Goal: Ask a question: Seek information or help from site administrators or community

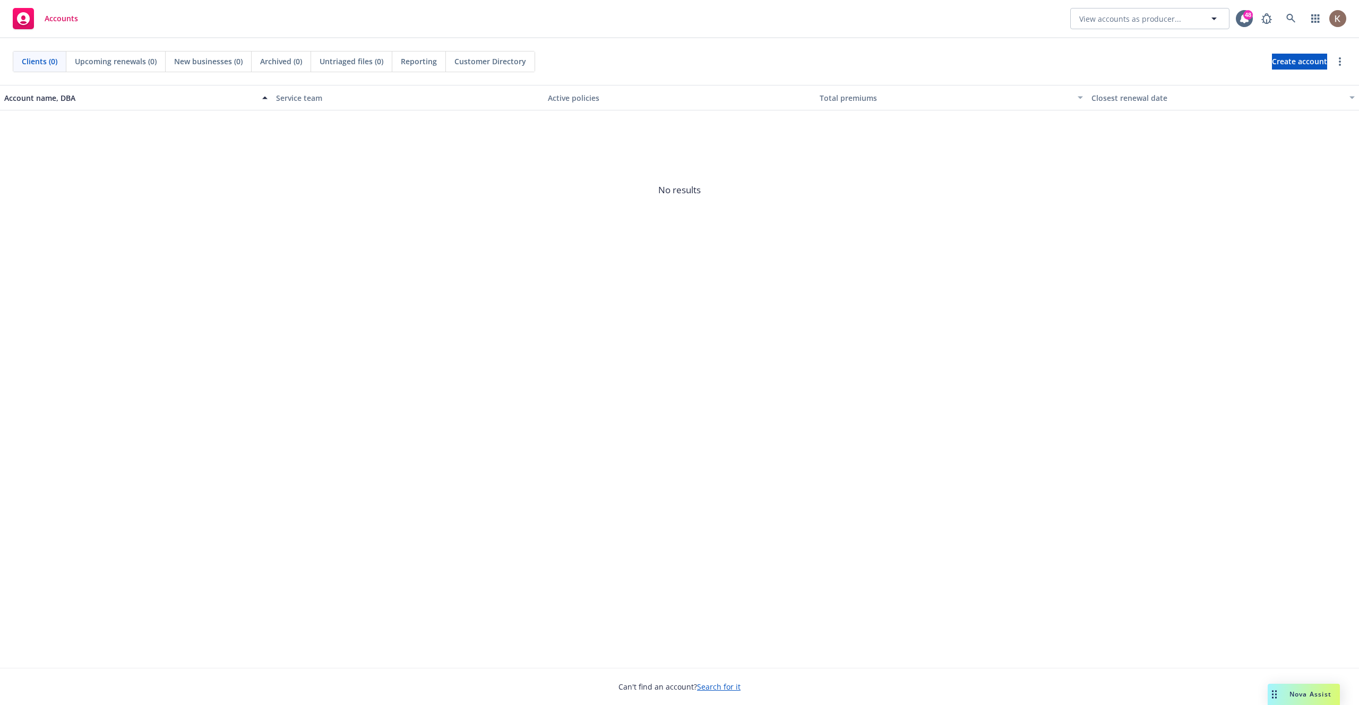
click at [1292, 697] on span "Nova Assist" at bounding box center [1310, 693] width 42 height 9
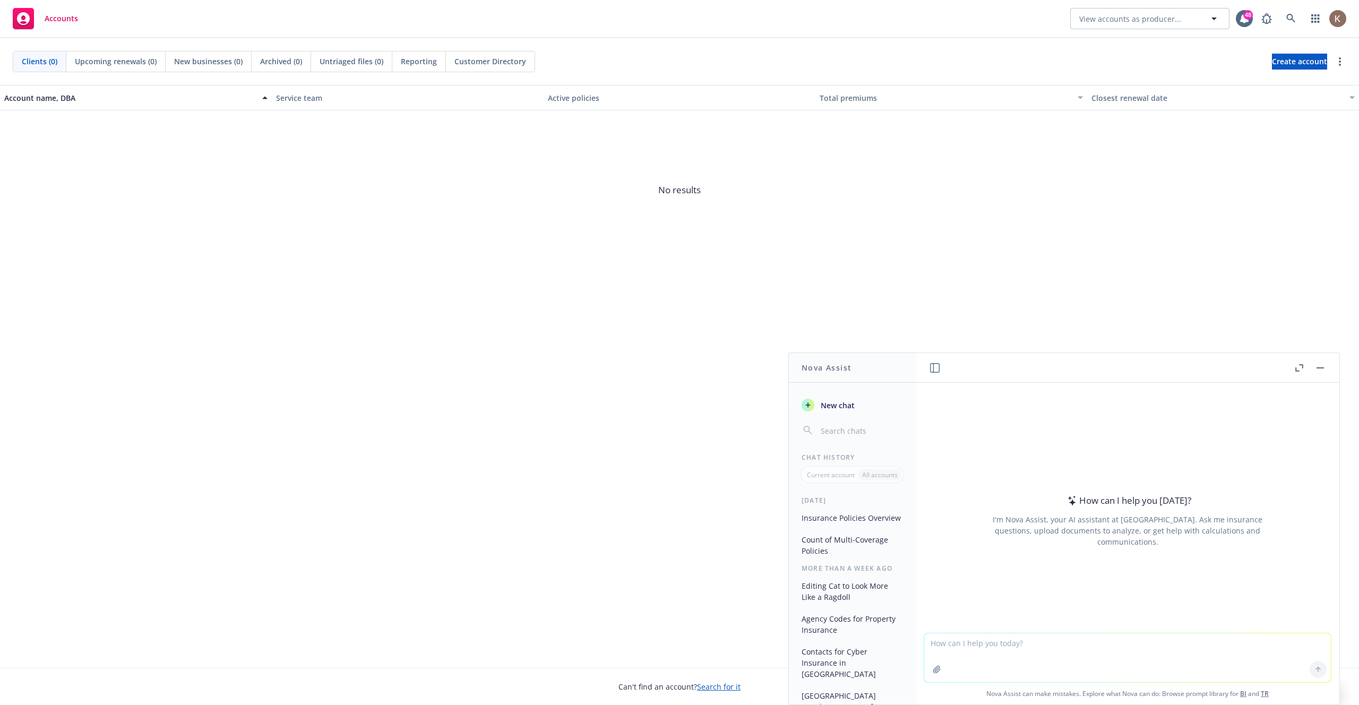
click at [1211, 283] on div "Account name, DBA Service team Active policies Total premiums Closest renewal d…" at bounding box center [679, 376] width 1359 height 583
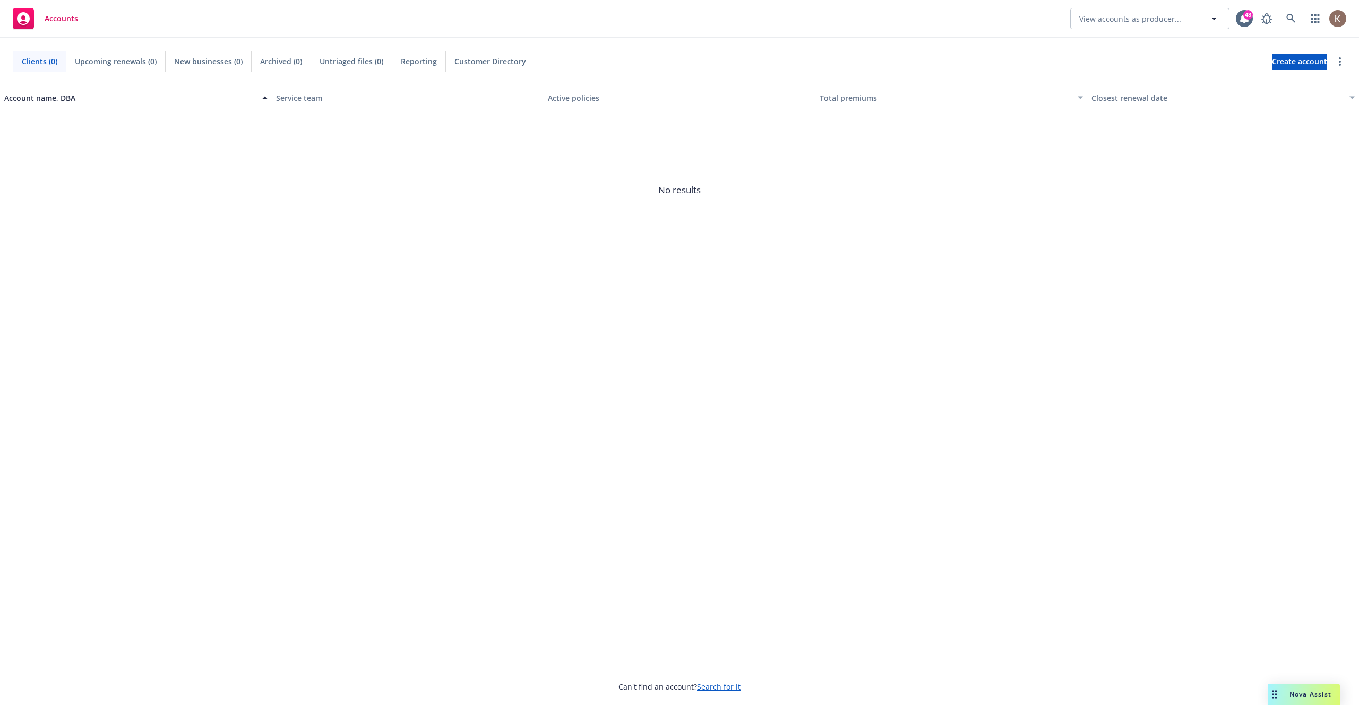
click at [1290, 689] on span "Nova Assist" at bounding box center [1310, 693] width 42 height 9
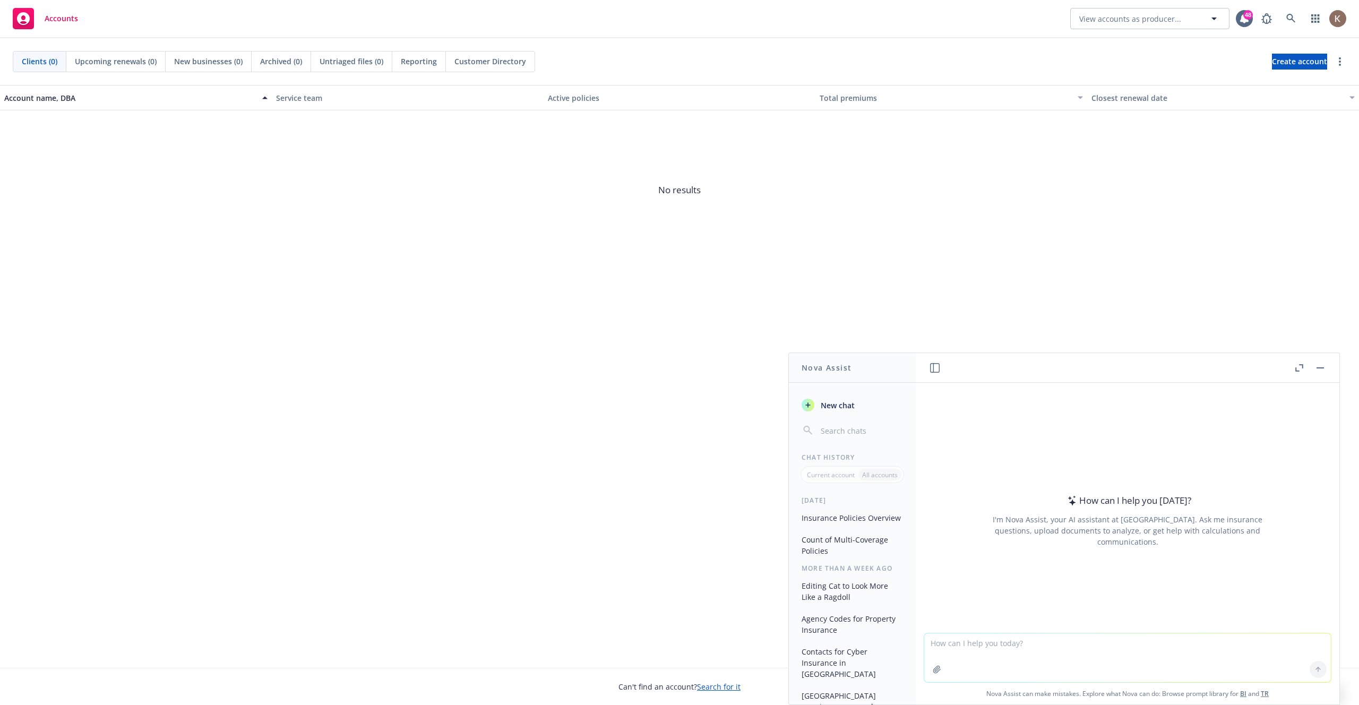
click at [863, 521] on button "Insurance Policies Overview" at bounding box center [852, 518] width 110 height 18
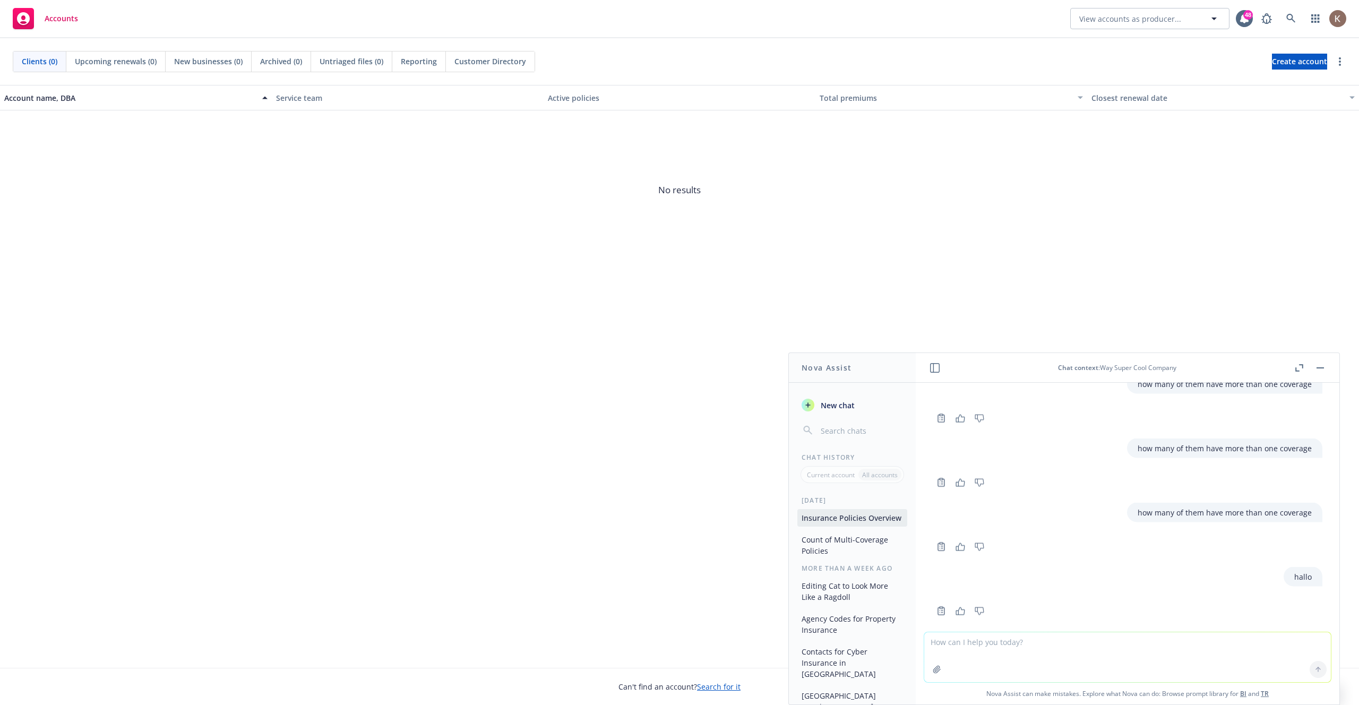
scroll to position [124, 0]
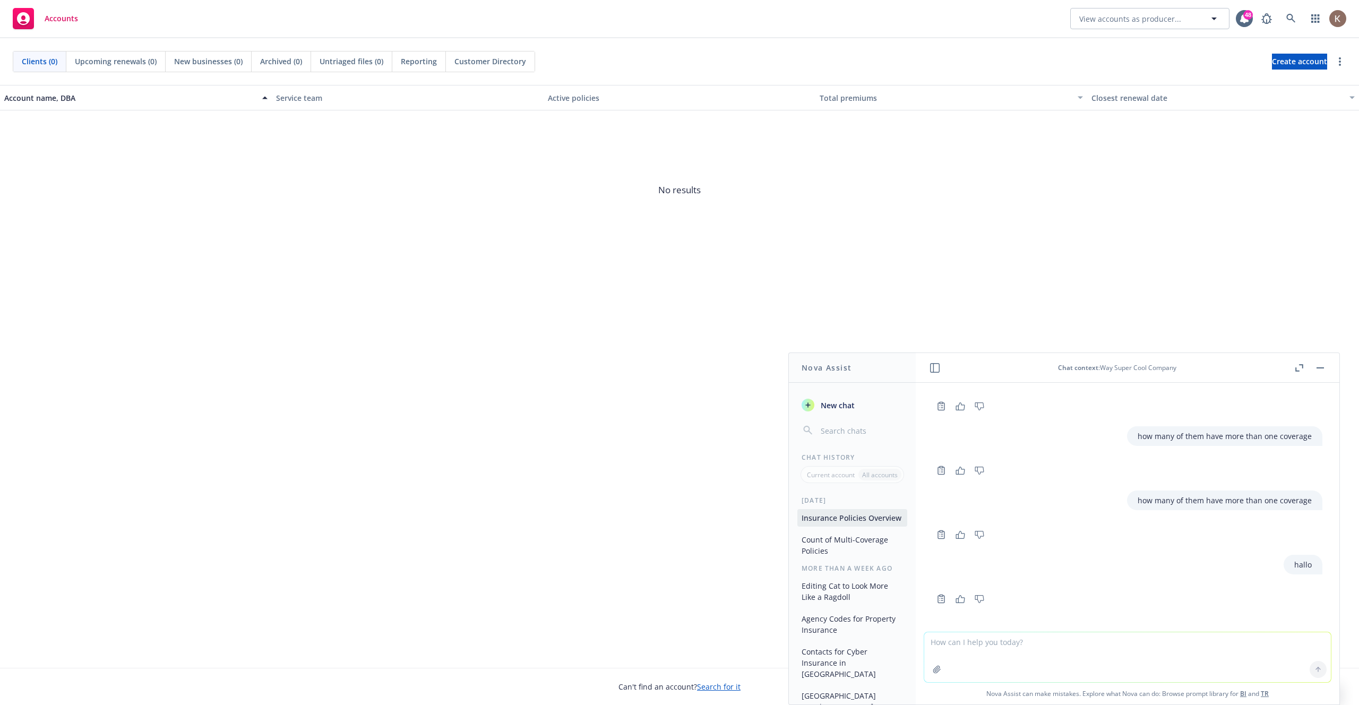
click at [543, 255] on span "No results" at bounding box center [679, 189] width 1359 height 159
